Goal: Task Accomplishment & Management: Manage account settings

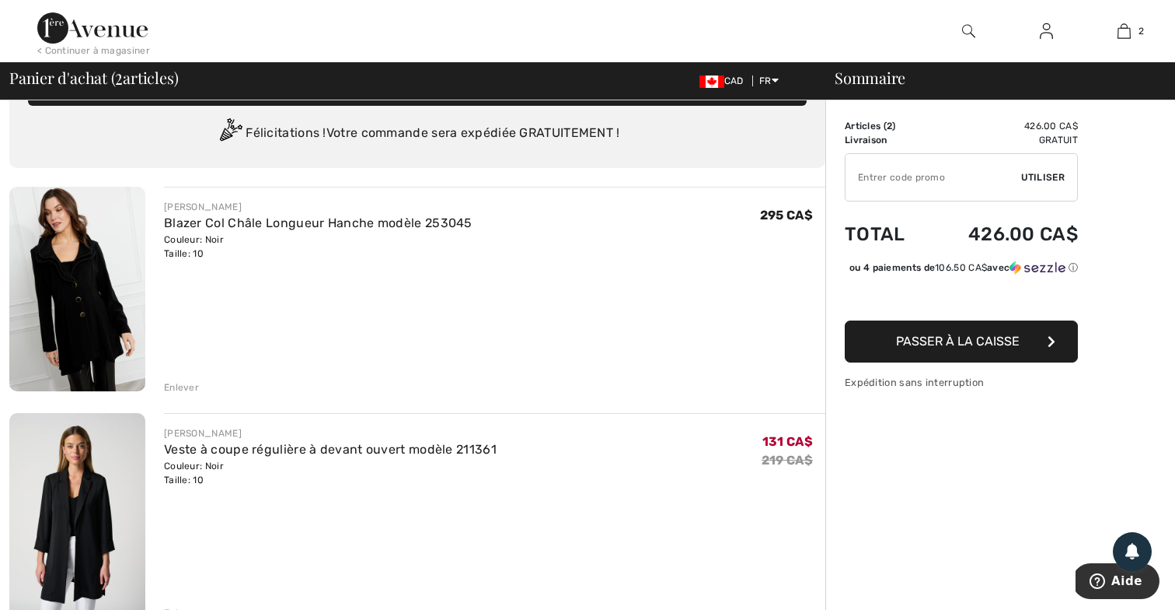
scroll to position [40, 0]
click at [189, 389] on div "Enlever" at bounding box center [181, 388] width 35 height 14
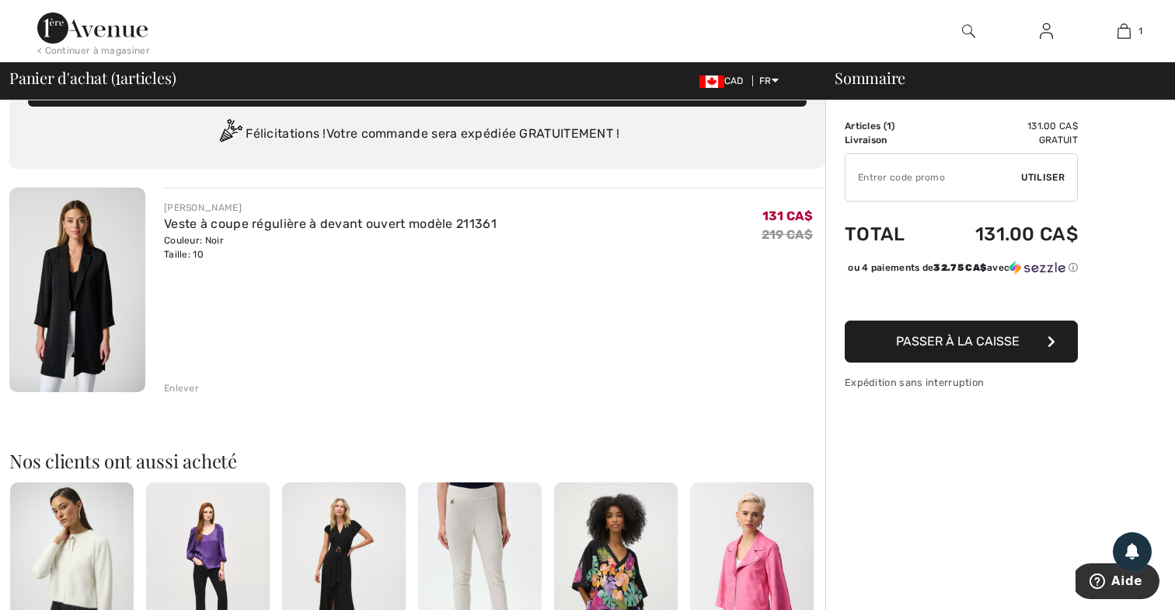
click at [183, 384] on div "Enlever" at bounding box center [181, 388] width 35 height 14
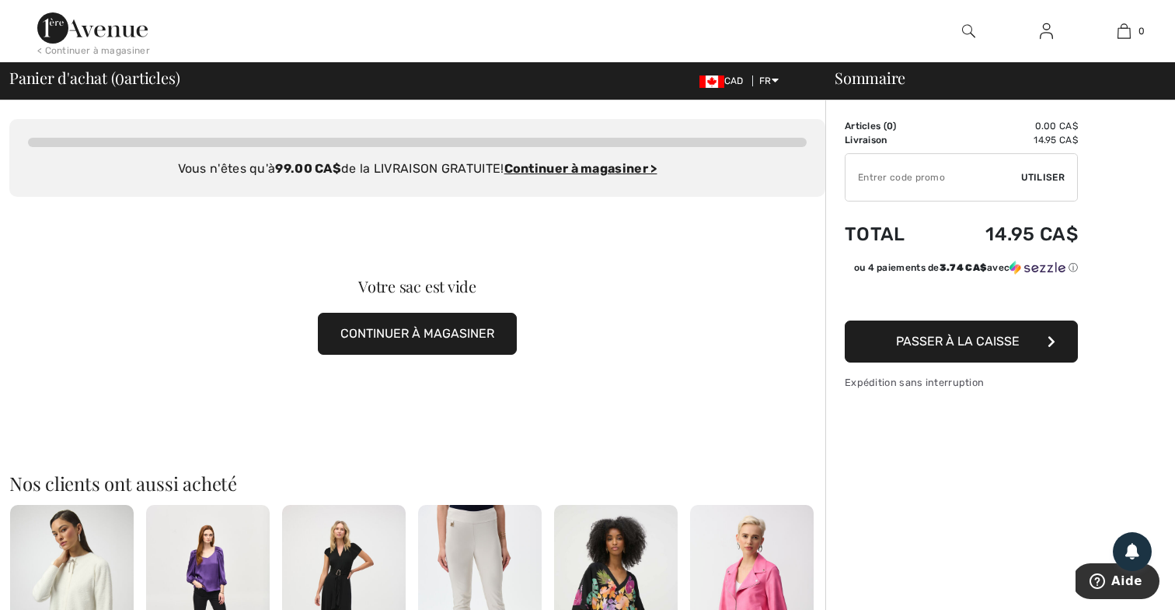
scroll to position [0, 0]
click at [122, 27] on img at bounding box center [92, 27] width 110 height 31
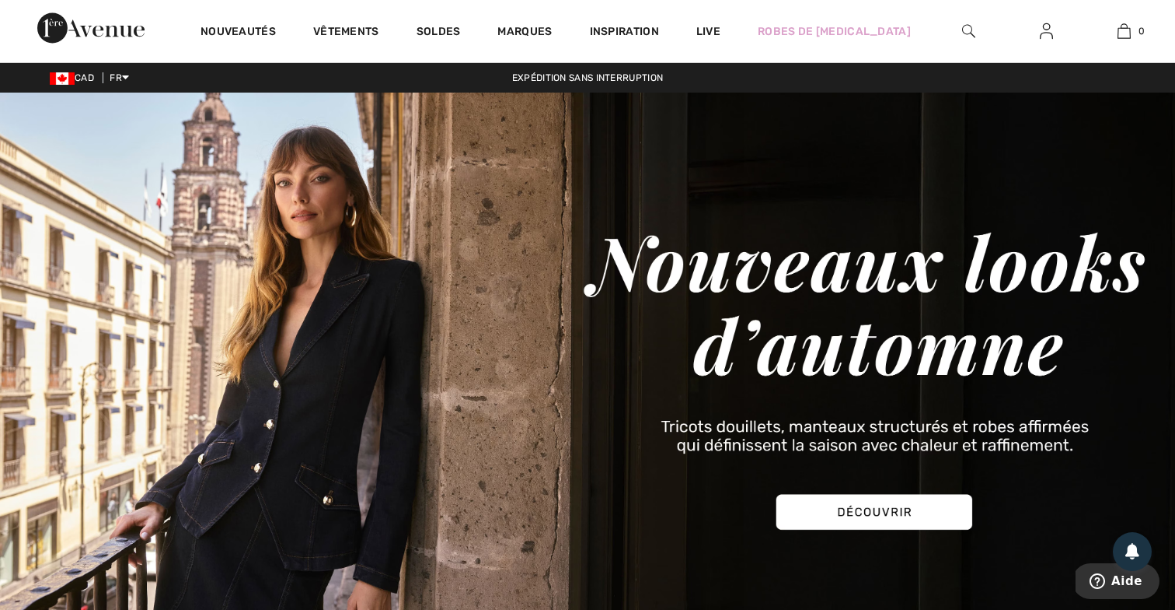
click at [1048, 32] on img at bounding box center [1046, 31] width 13 height 19
